Goal: Check status

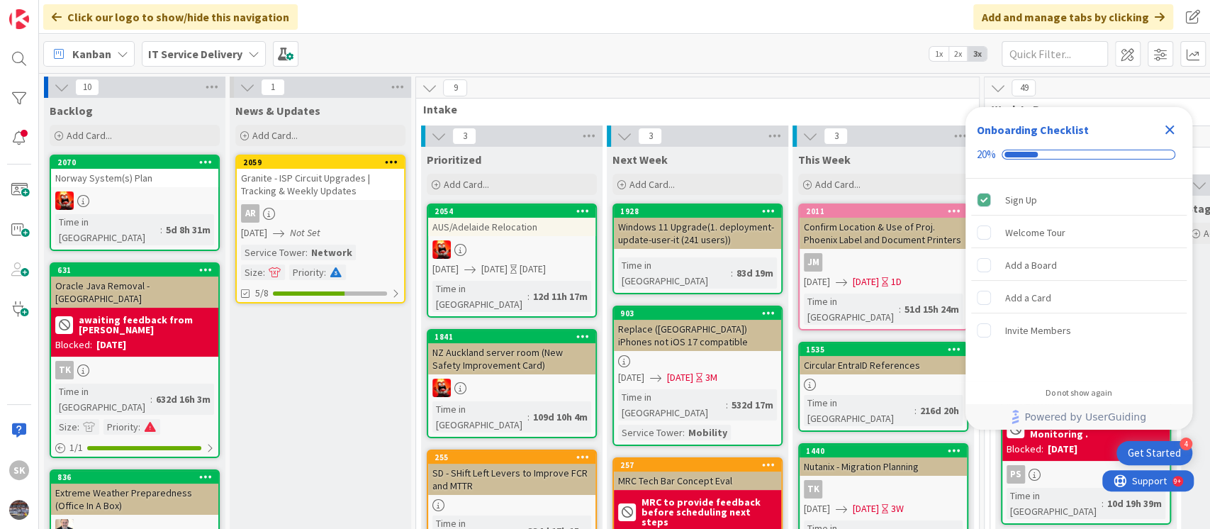
click at [1171, 128] on icon "Close Checklist" at bounding box center [1169, 129] width 9 height 9
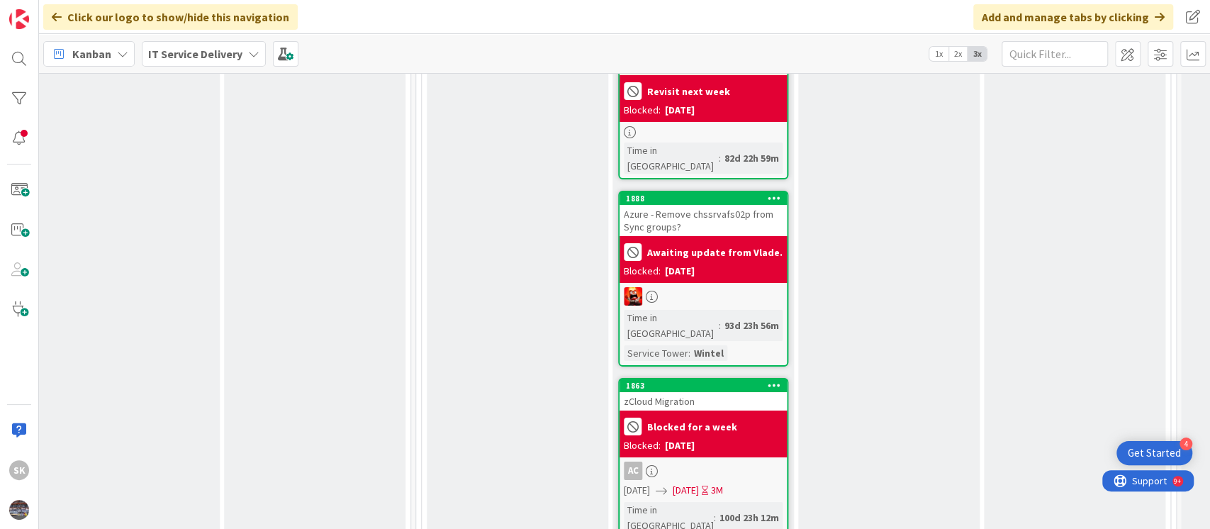
scroll to position [3590, 568]
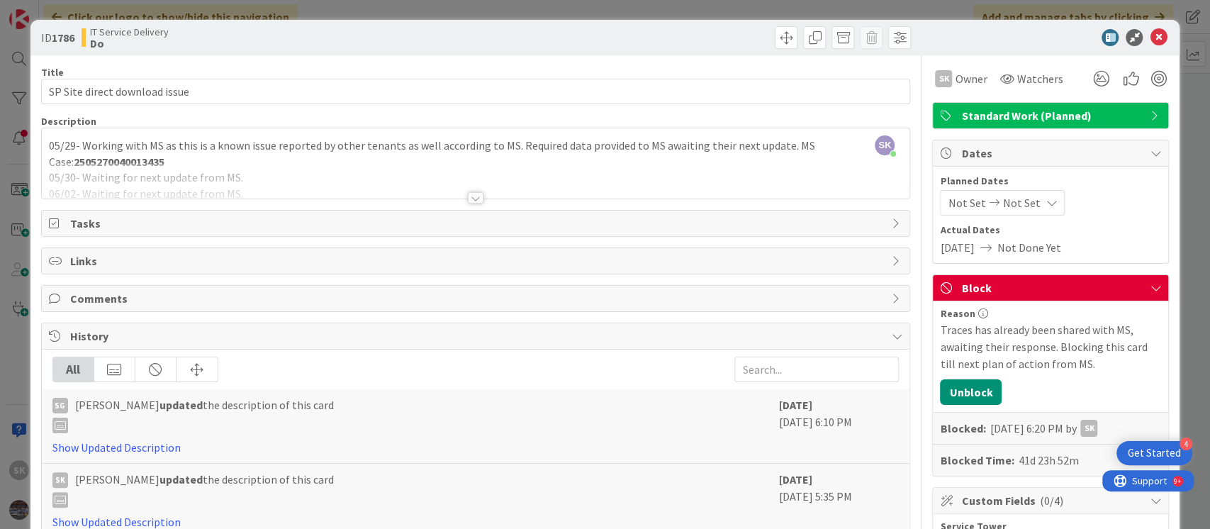
click at [469, 194] on div at bounding box center [476, 197] width 16 height 11
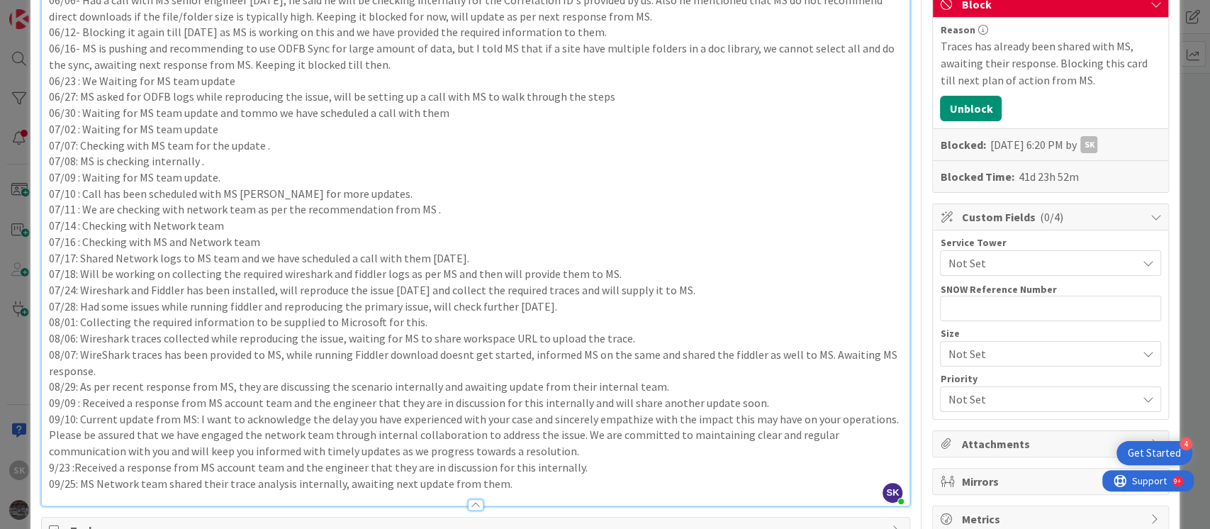
scroll to position [378, 0]
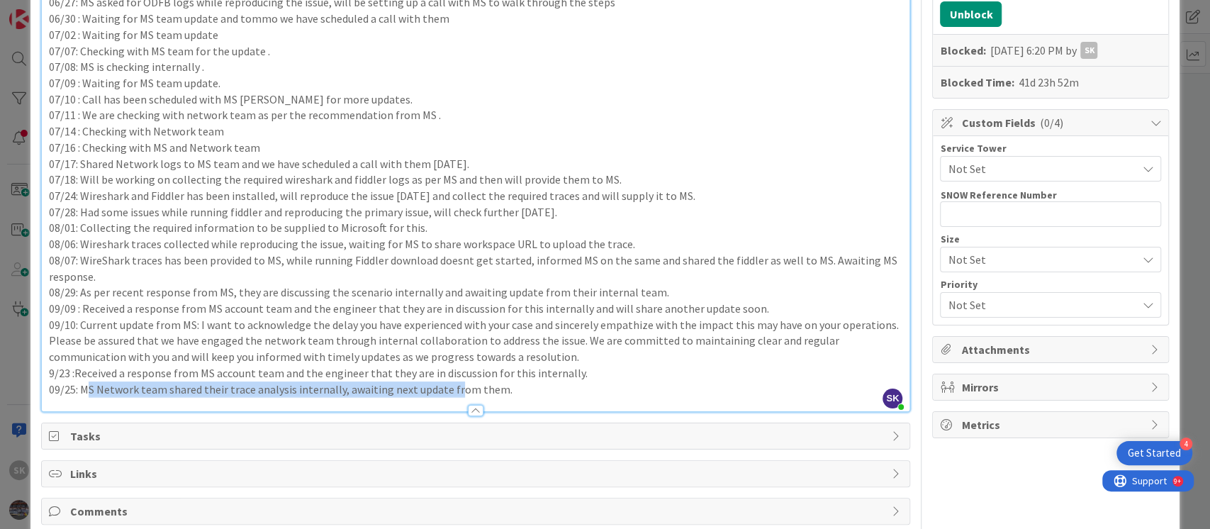
drag, startPoint x: 86, startPoint y: 388, endPoint x: 449, endPoint y: 386, distance: 362.8
click at [449, 386] on p "09/25: MS Network team shared their trace analysis internally, awaiting next up…" at bounding box center [476, 389] width 854 height 16
drag, startPoint x: 493, startPoint y: 388, endPoint x: 397, endPoint y: 381, distance: 96.0
click at [397, 381] on p "09/25: MS Network team shared their trace analysis internally, awaiting next up…" at bounding box center [476, 389] width 854 height 16
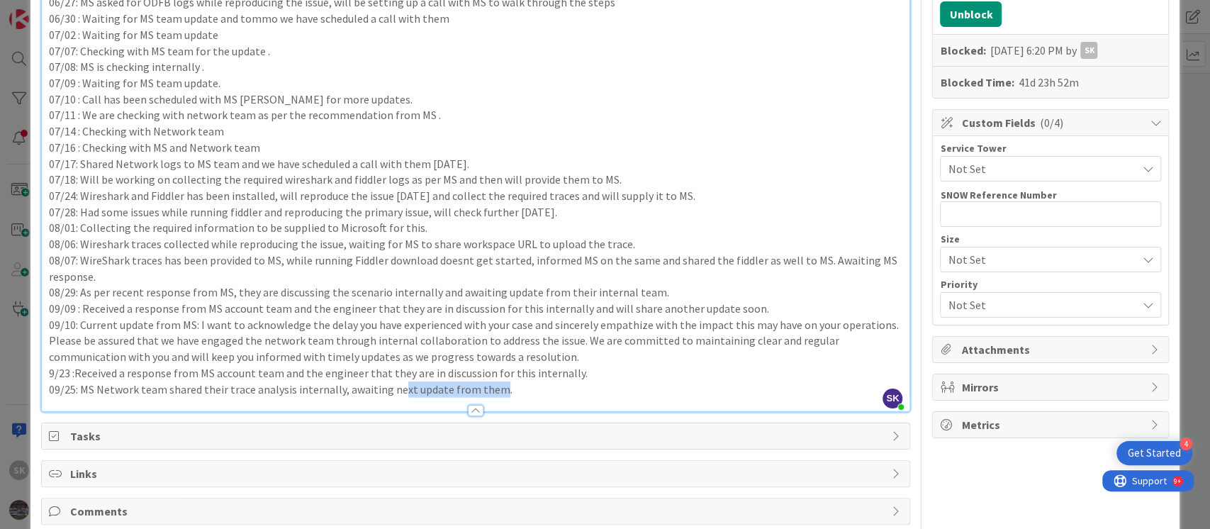
scroll to position [0, 0]
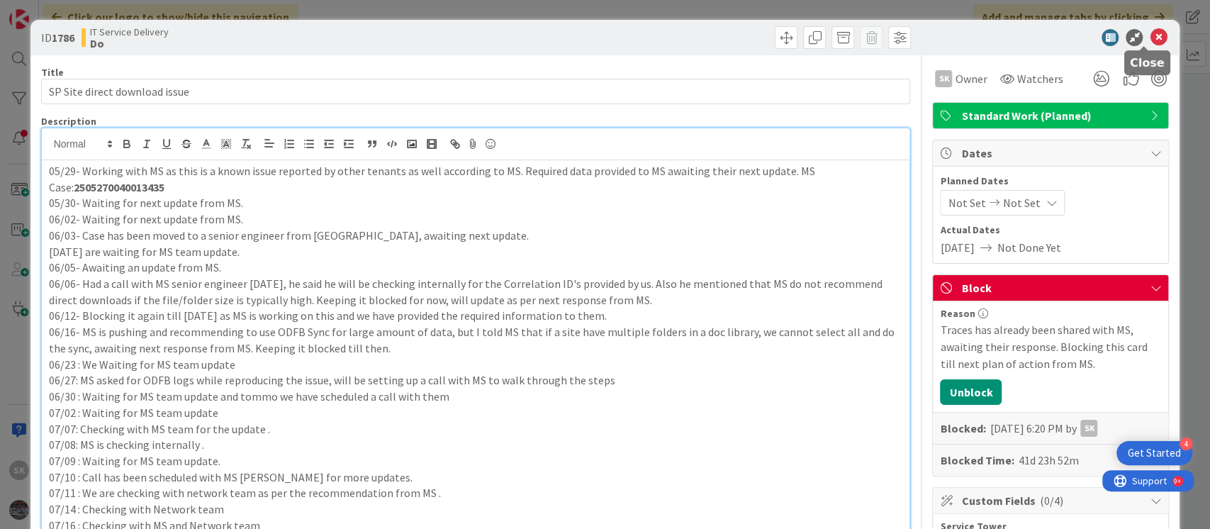
click at [1149, 37] on icon at bounding box center [1157, 37] width 17 height 17
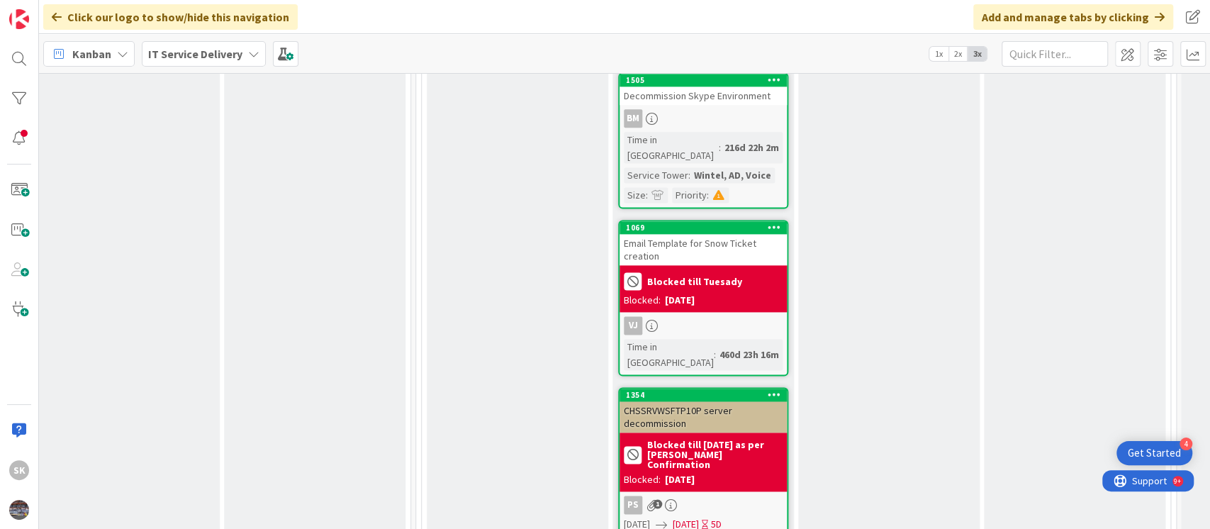
scroll to position [5386, 568]
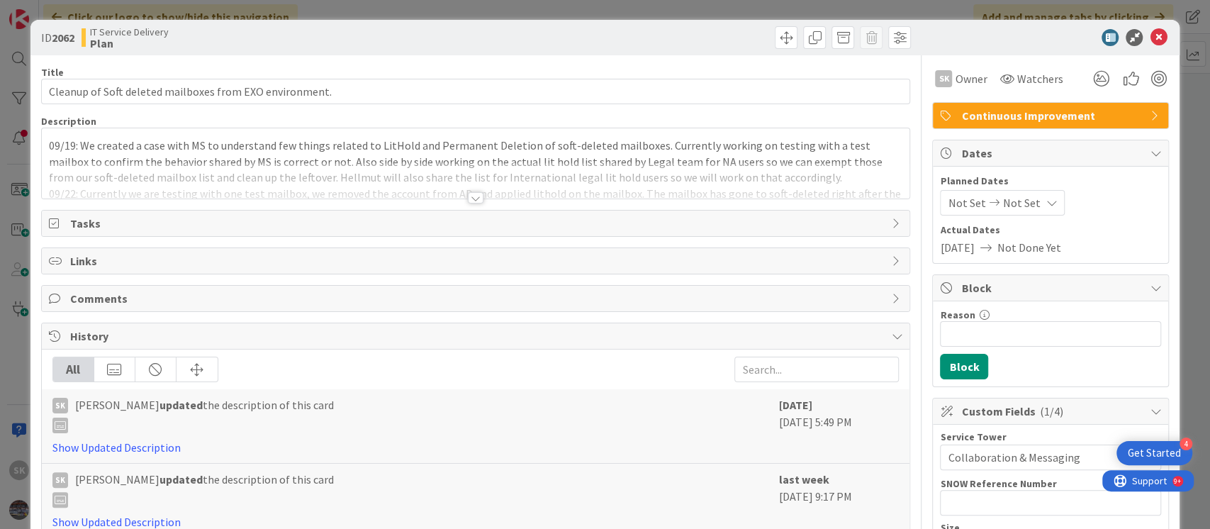
click at [468, 195] on div at bounding box center [476, 197] width 16 height 11
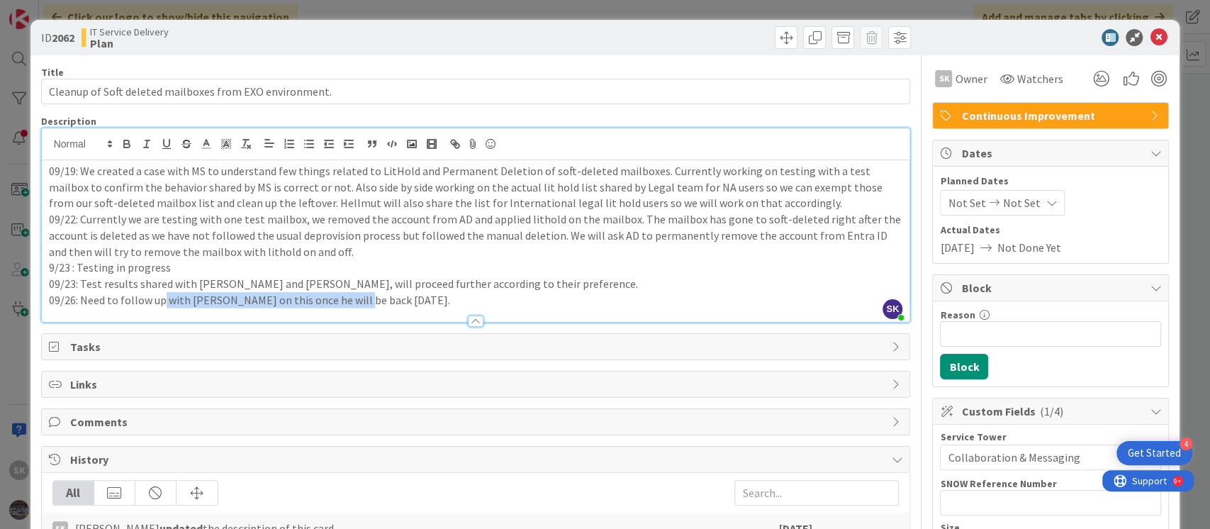
drag, startPoint x: 161, startPoint y: 293, endPoint x: 348, endPoint y: 293, distance: 187.1
click at [348, 293] on p "09/26: Need to follow up with Vlade on this once he will be back on Monday." at bounding box center [476, 300] width 854 height 16
click at [1149, 40] on icon at bounding box center [1157, 37] width 17 height 17
